Goal: Transaction & Acquisition: Purchase product/service

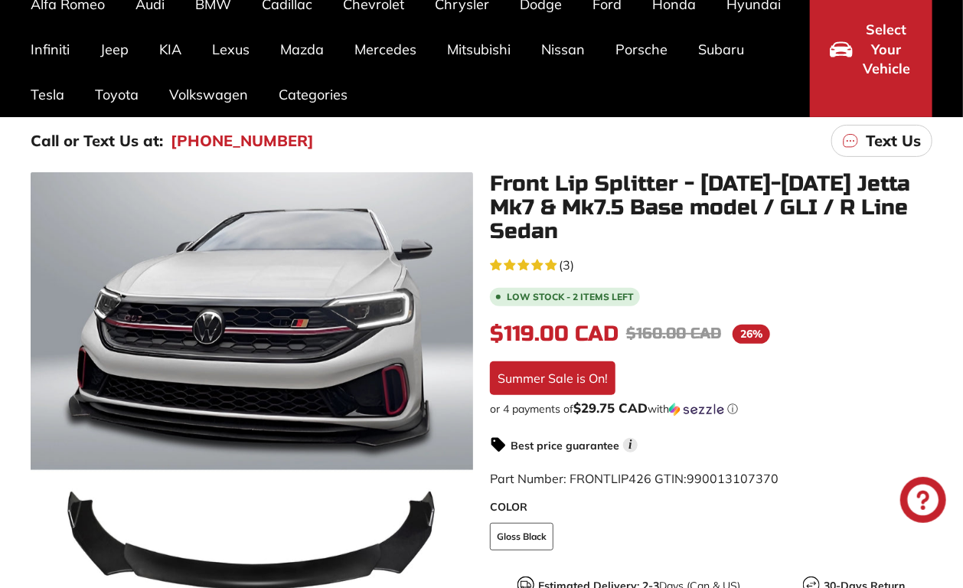
scroll to position [153, 0]
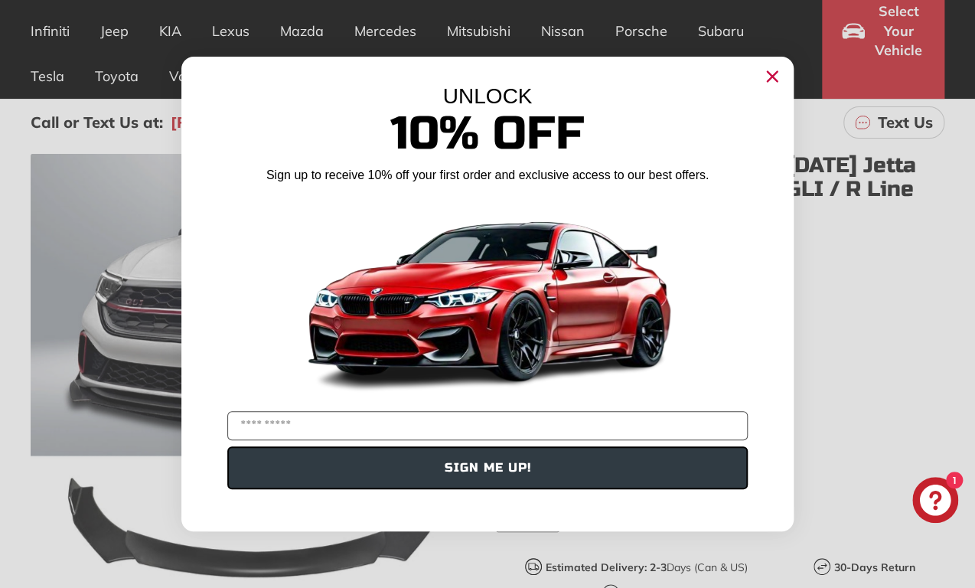
click at [774, 77] on circle "Close dialog" at bounding box center [772, 76] width 23 height 23
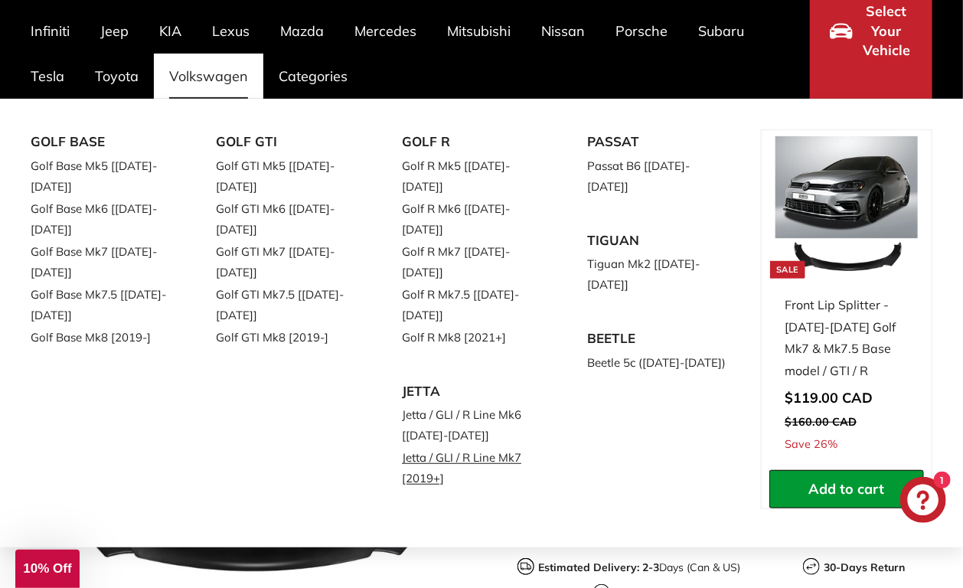
click at [507, 446] on link "Jetta / GLI / R Line Mk7 [2019+]" at bounding box center [473, 467] width 143 height 43
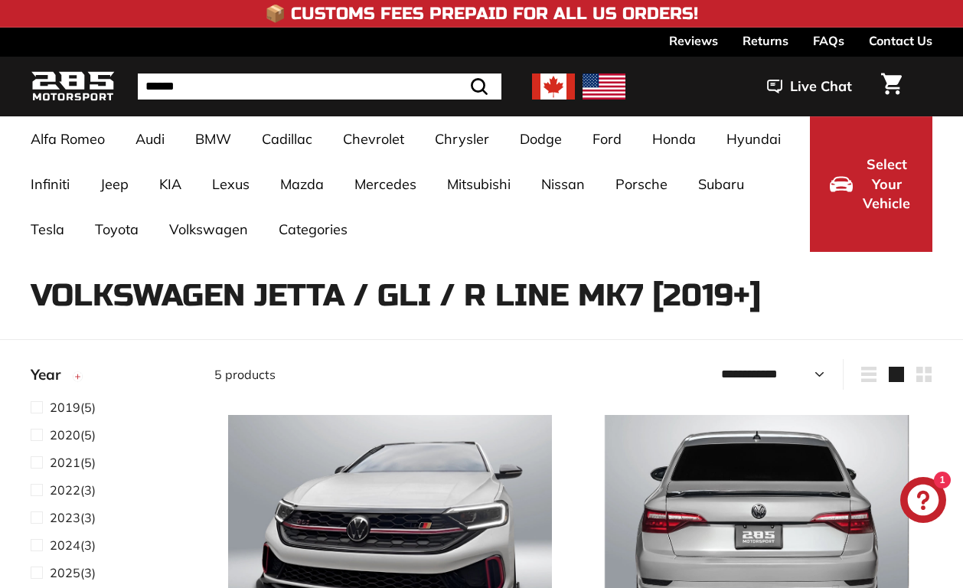
select select "**********"
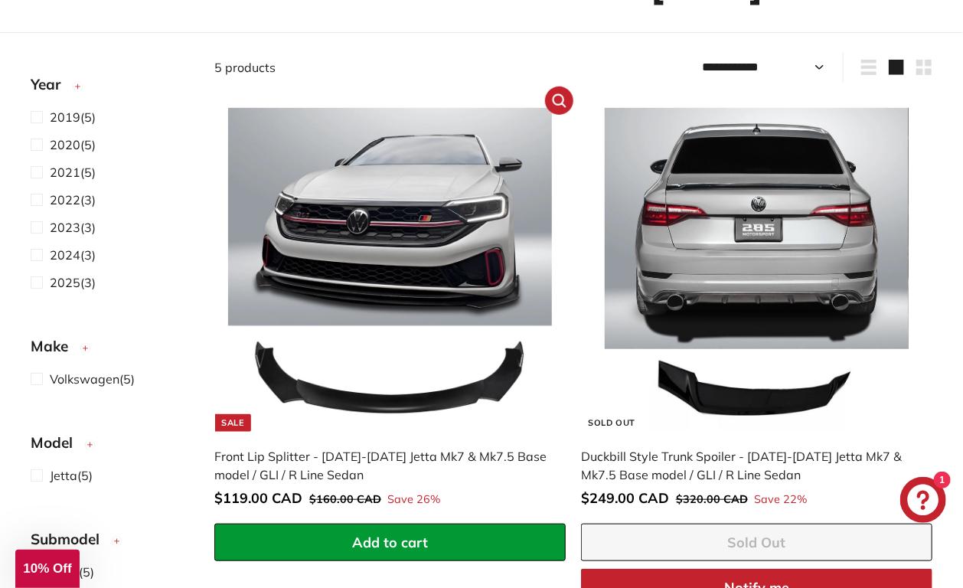
scroll to position [306, 0]
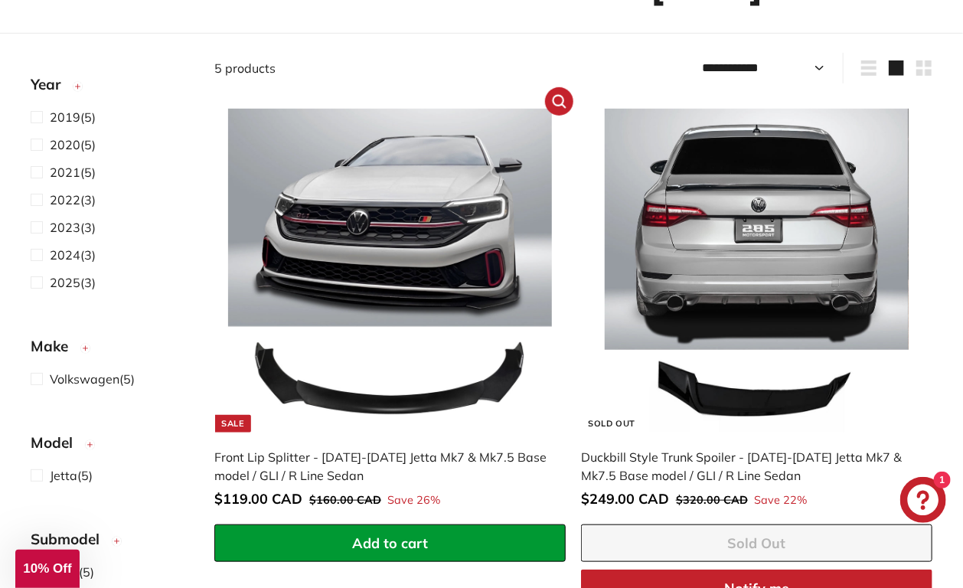
click at [367, 203] on img at bounding box center [389, 270] width 323 height 323
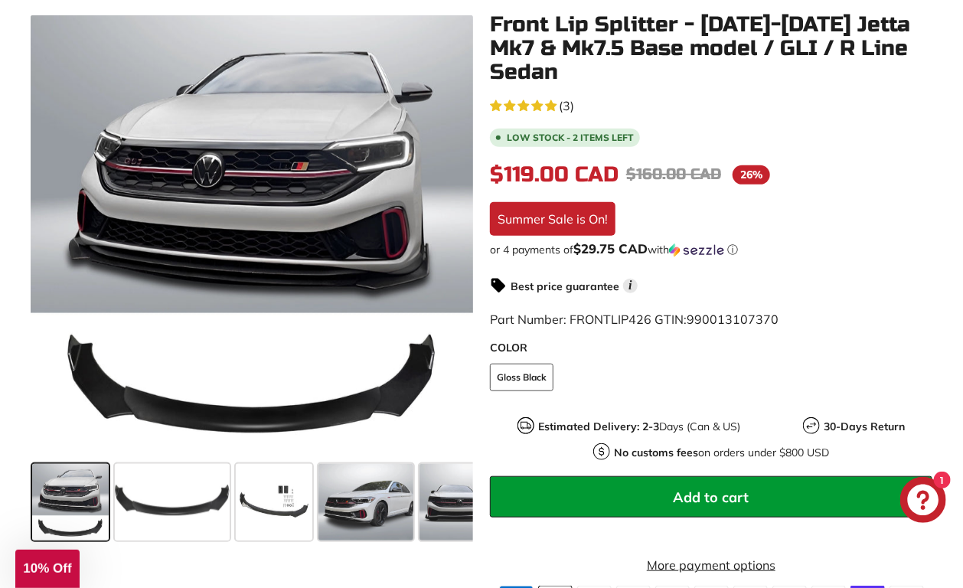
scroll to position [306, 0]
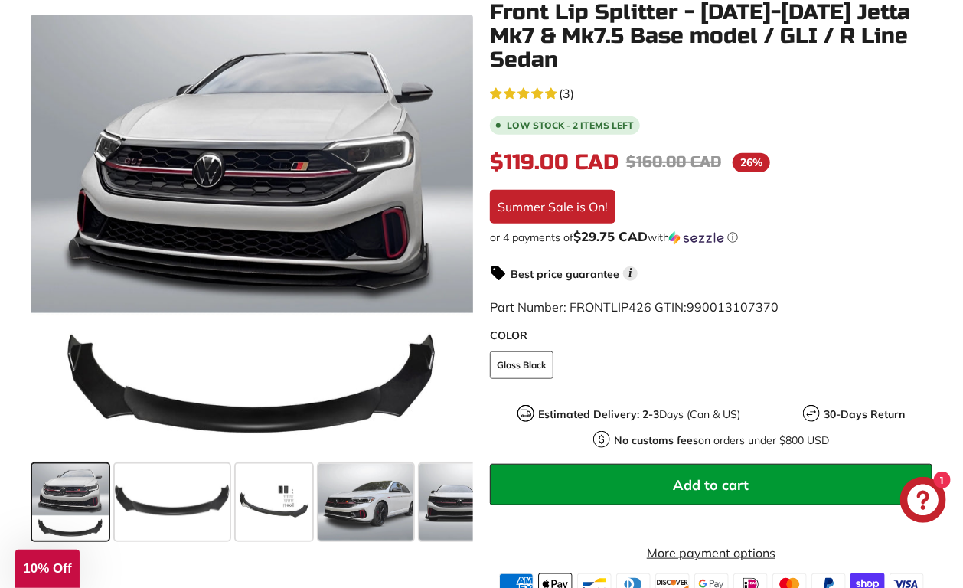
click at [845, 264] on div "Best price guarantee i" at bounding box center [711, 273] width 442 height 18
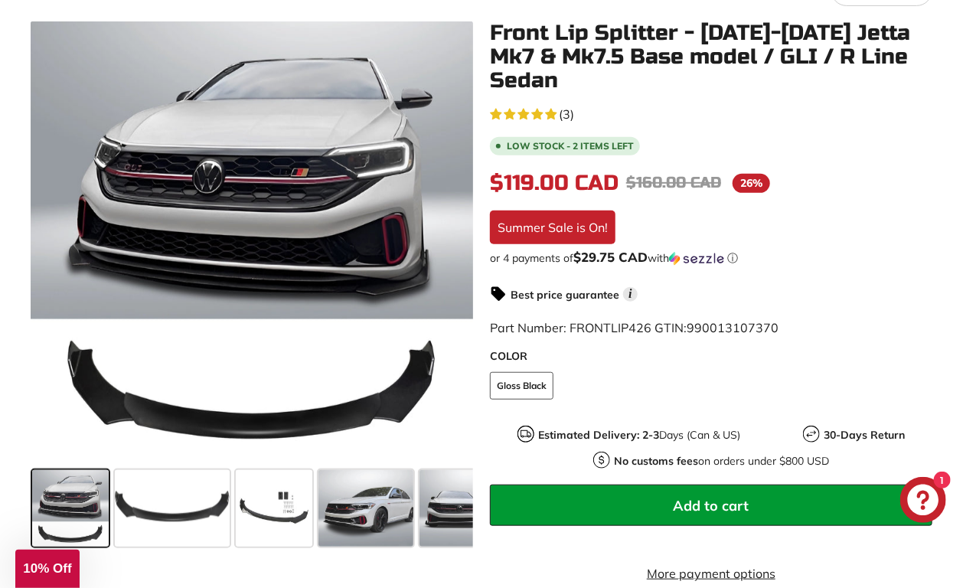
scroll to position [383, 0]
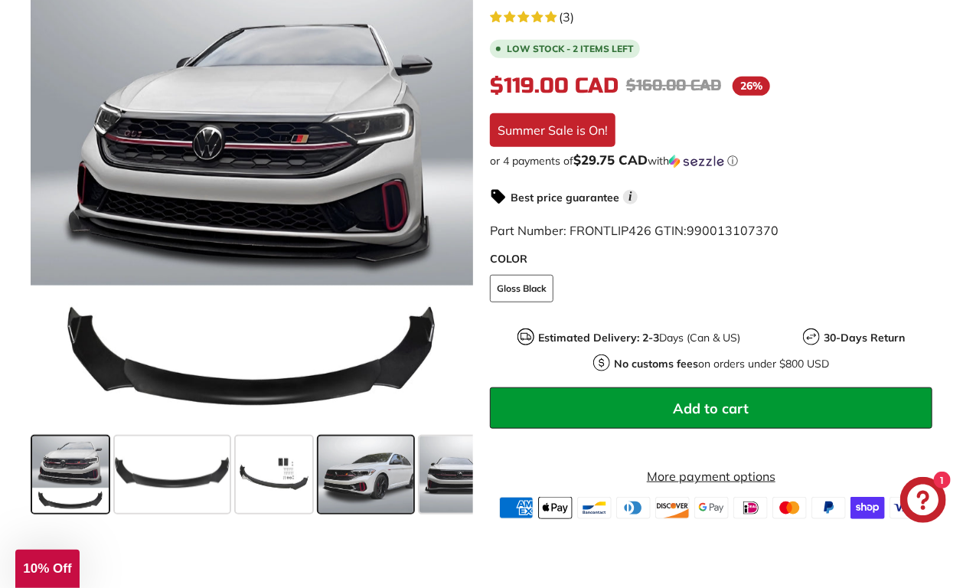
click at [342, 459] on span at bounding box center [365, 474] width 95 height 77
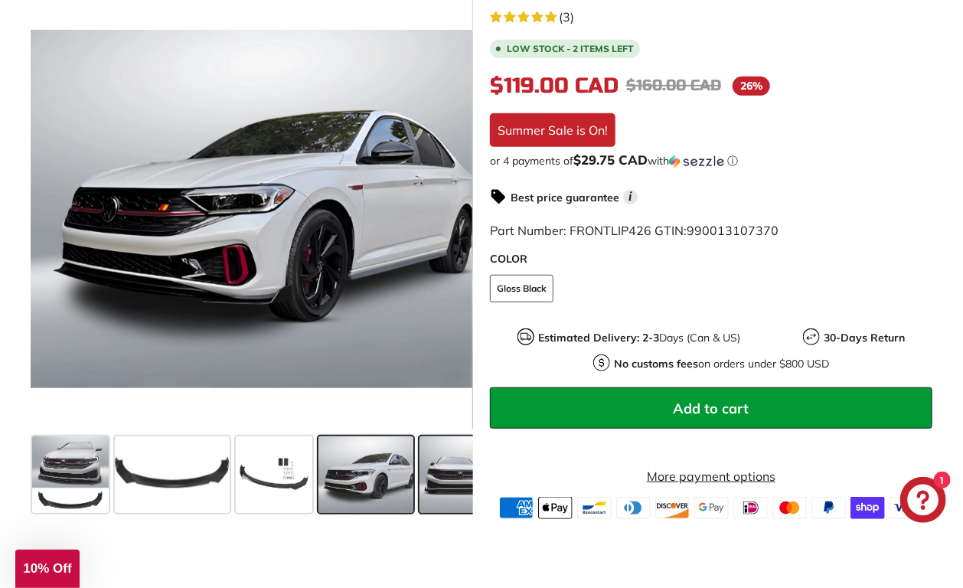
click at [465, 458] on span at bounding box center [457, 474] width 77 height 77
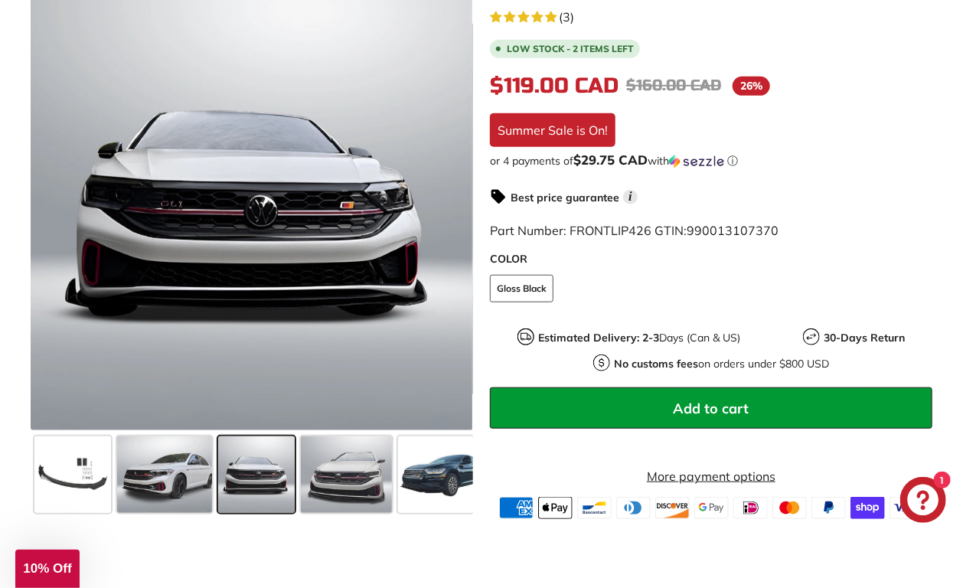
scroll to position [0, 205]
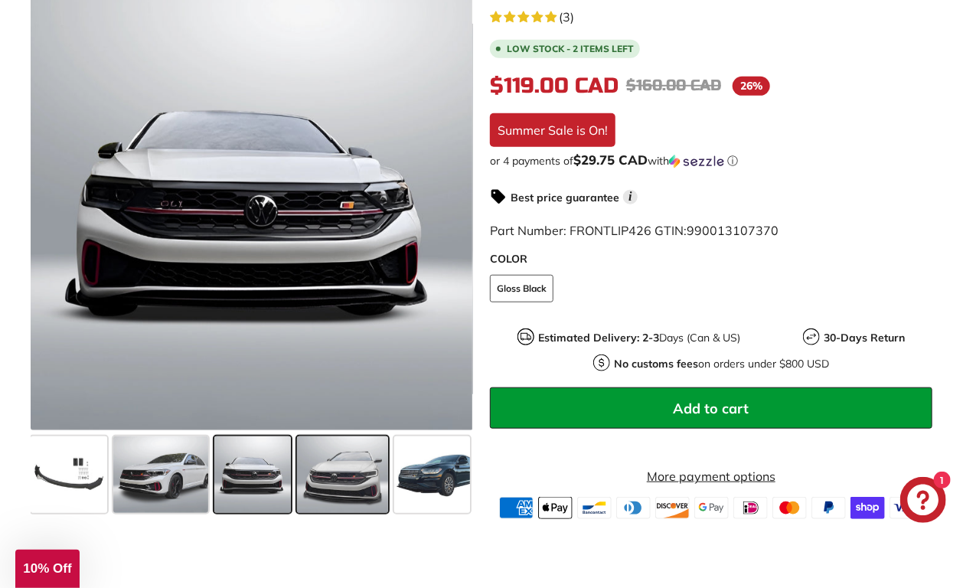
click at [338, 454] on span at bounding box center [342, 474] width 91 height 77
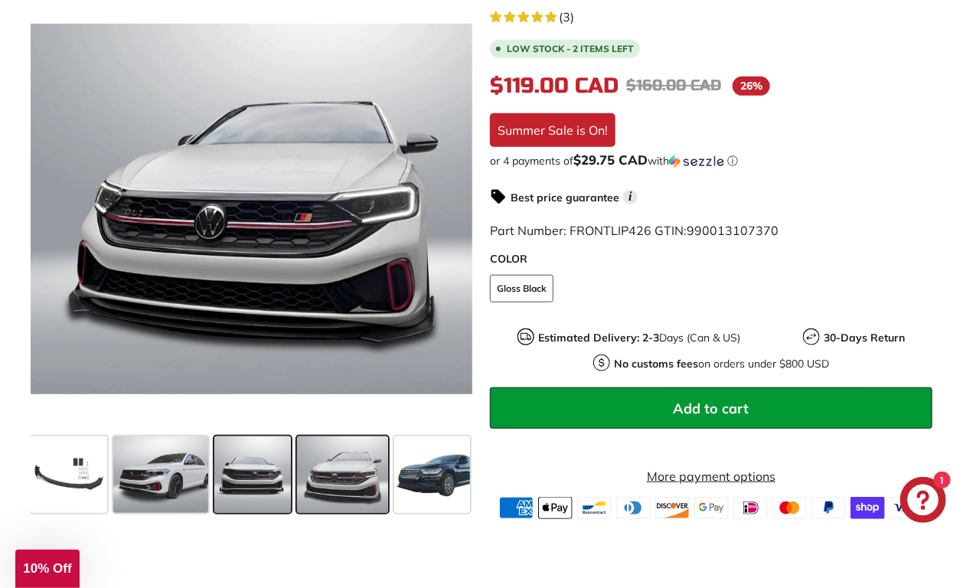
click at [254, 456] on span at bounding box center [252, 474] width 77 height 77
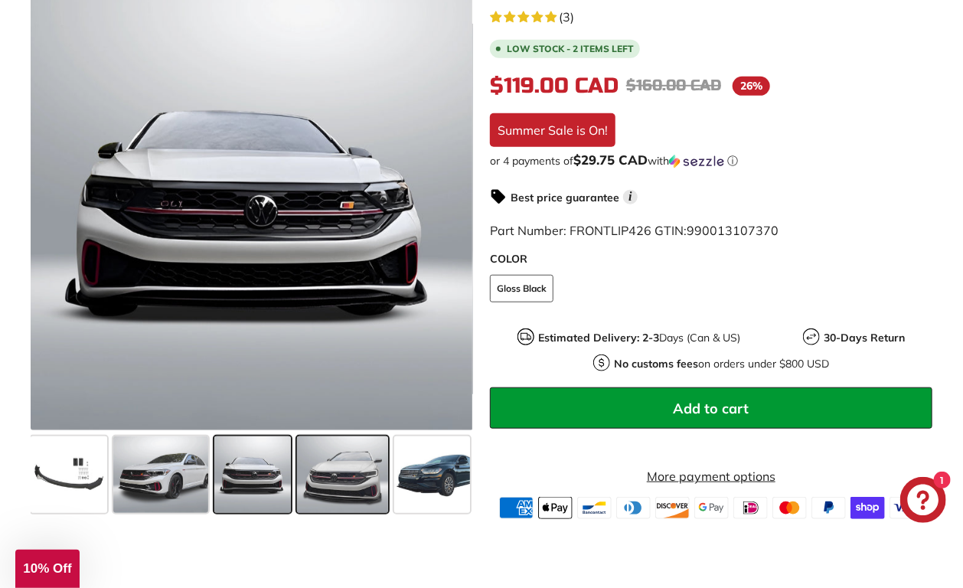
click at [322, 465] on span at bounding box center [342, 474] width 91 height 77
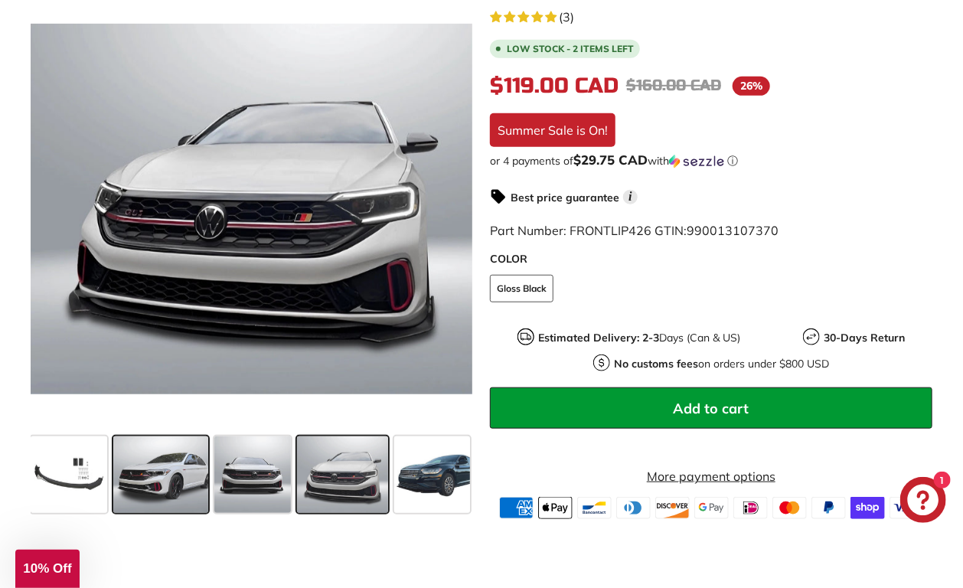
click at [159, 453] on span at bounding box center [160, 474] width 95 height 77
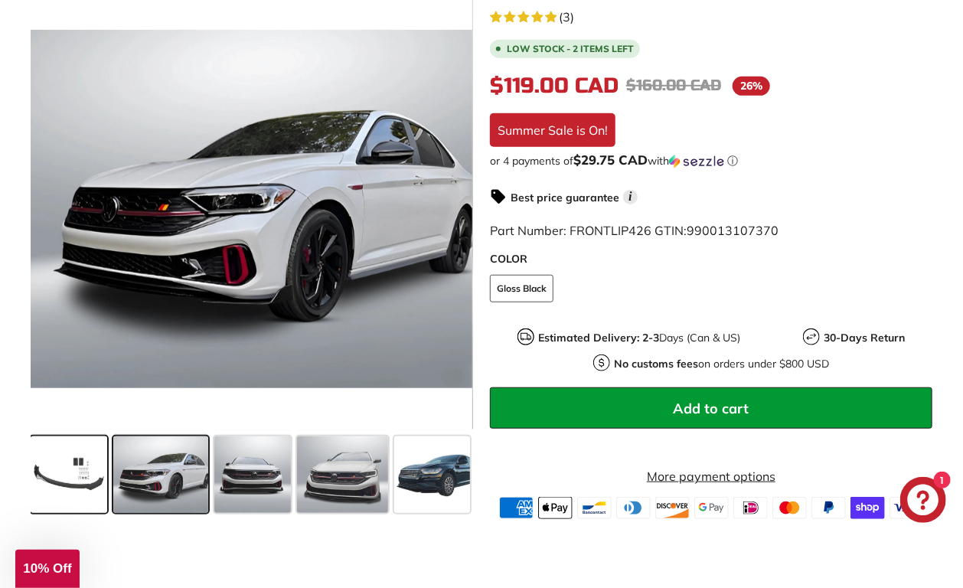
click at [86, 455] on span at bounding box center [69, 474] width 77 height 77
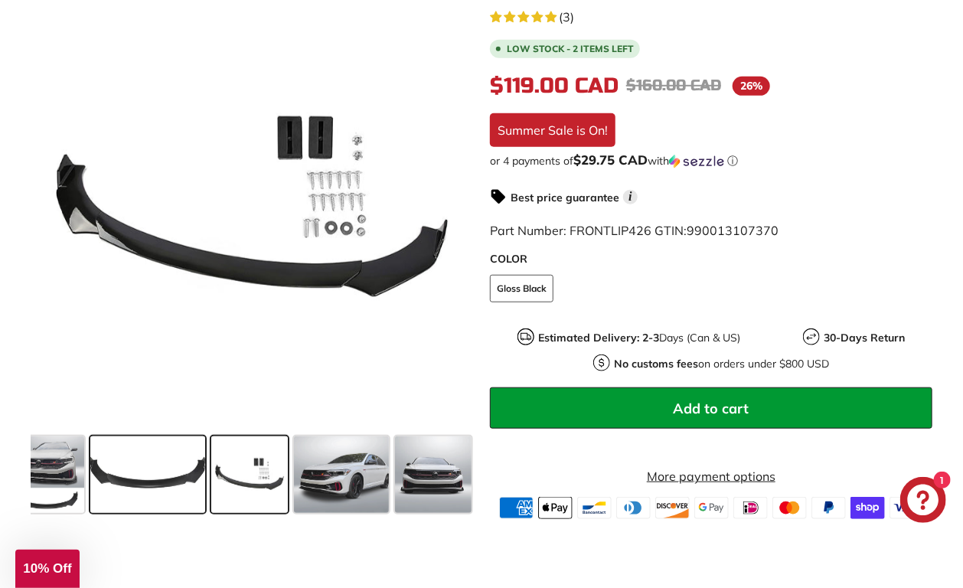
scroll to position [0, 21]
click at [200, 448] on span at bounding box center [150, 474] width 115 height 77
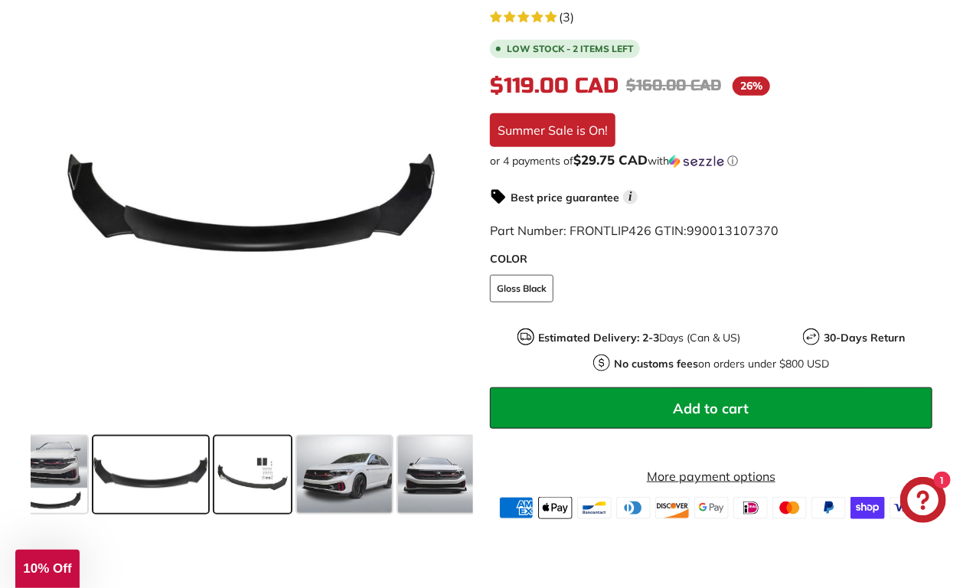
click at [263, 453] on span at bounding box center [252, 474] width 77 height 77
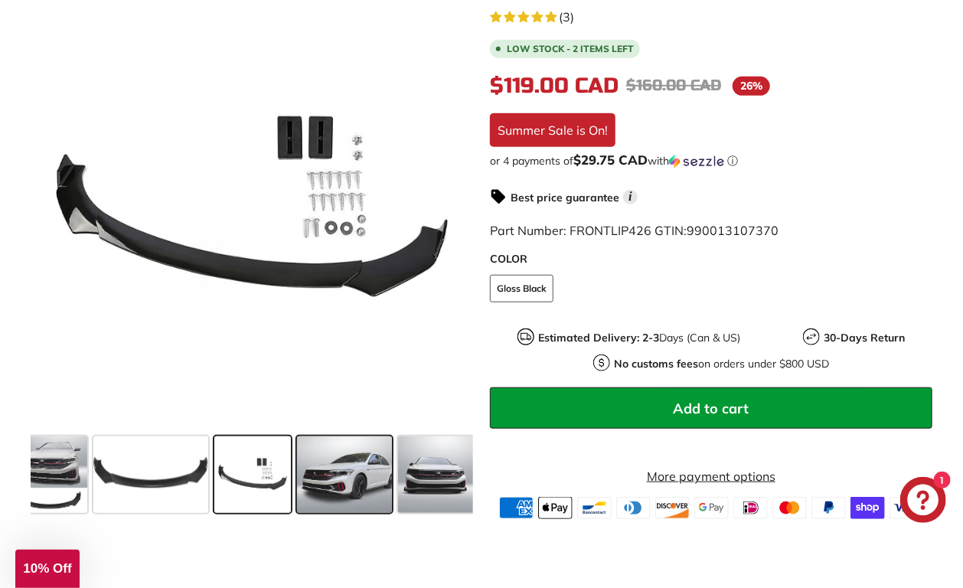
click at [321, 452] on span at bounding box center [344, 474] width 95 height 77
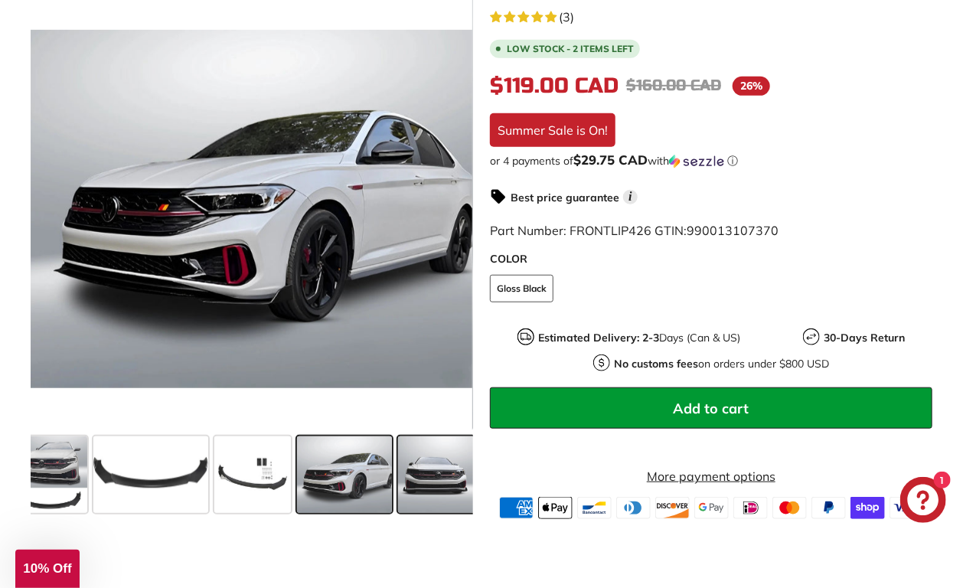
click at [401, 454] on span at bounding box center [436, 474] width 77 height 77
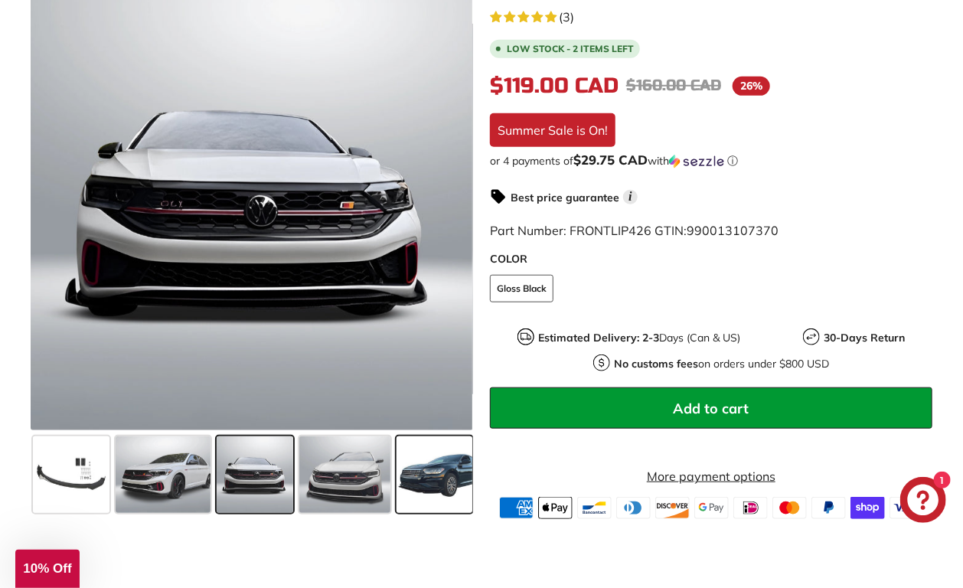
scroll to position [0, 205]
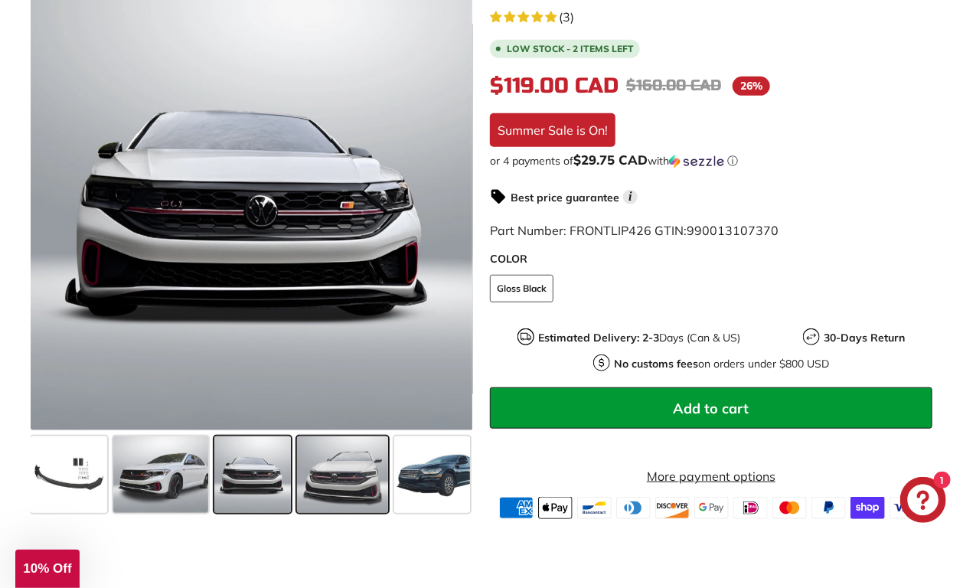
click at [354, 484] on span at bounding box center [342, 474] width 91 height 77
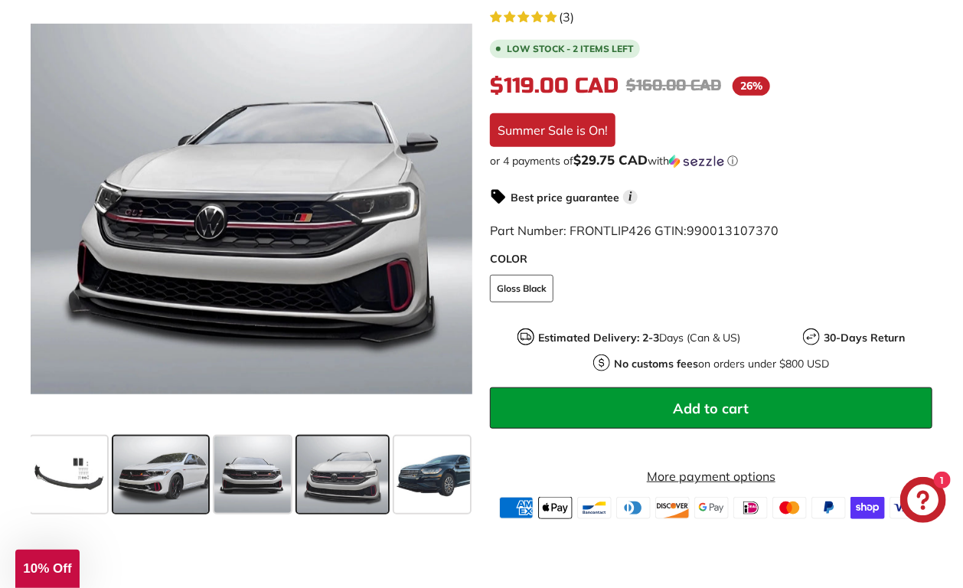
click at [197, 465] on span at bounding box center [160, 474] width 95 height 77
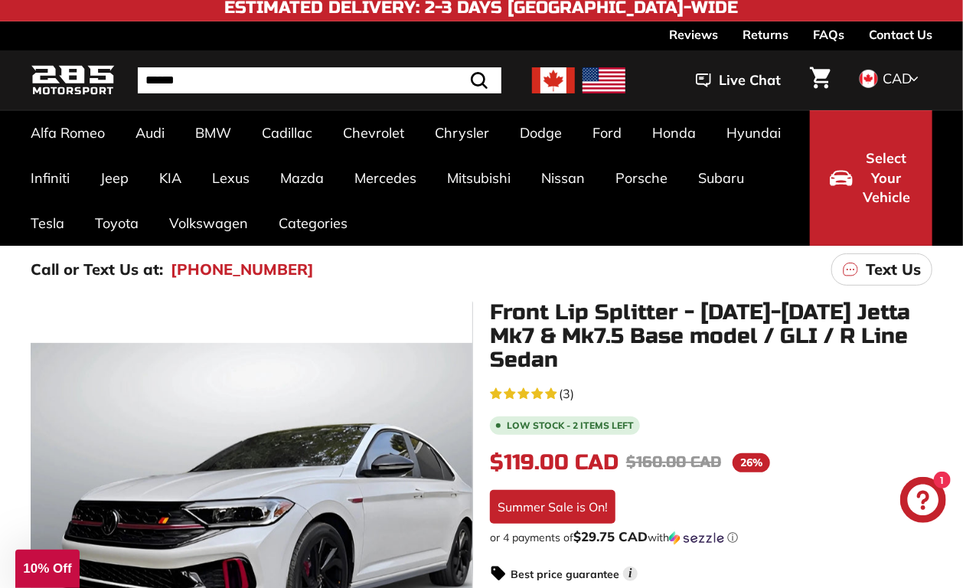
scroll to position [0, 0]
